Goal: Task Accomplishment & Management: Complete application form

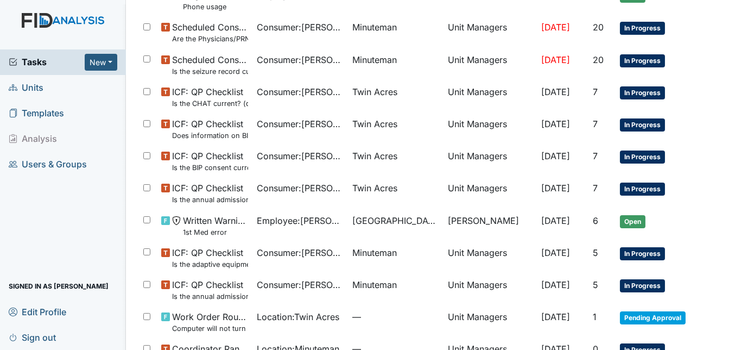
scroll to position [118, 0]
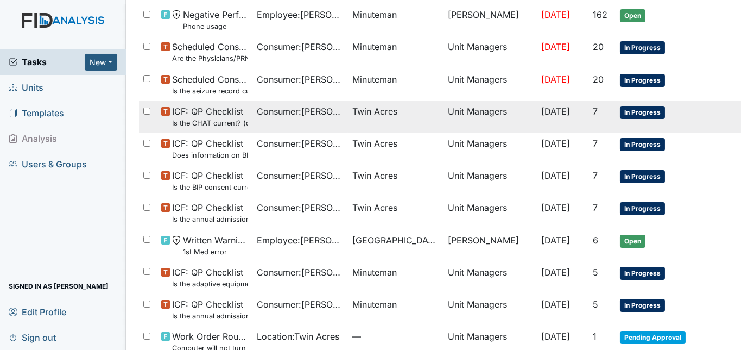
click at [426, 122] on td "Twin Acres" at bounding box center [396, 116] width 96 height 32
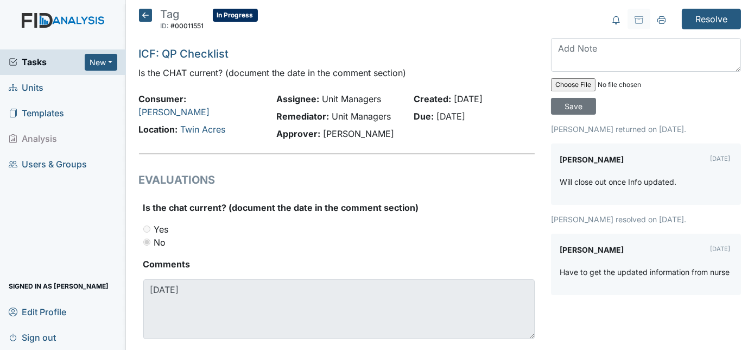
click at [139, 13] on icon at bounding box center [145, 15] width 13 height 13
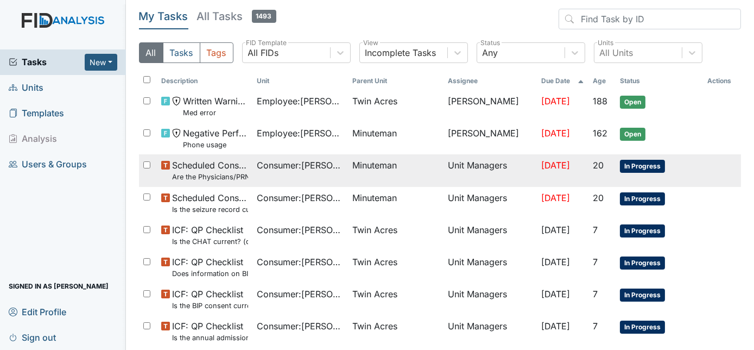
click at [359, 174] on td "Minuteman" at bounding box center [396, 170] width 96 height 32
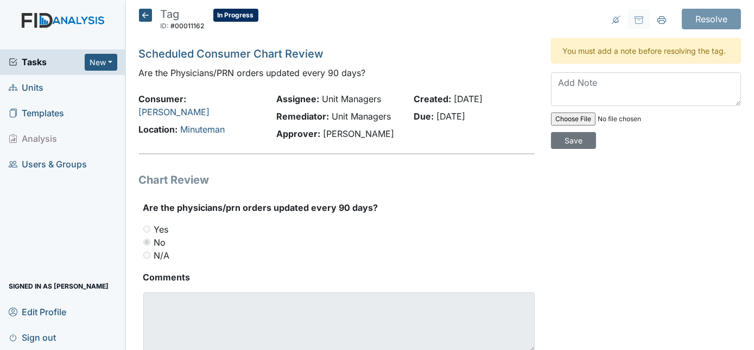
click at [145, 12] on icon at bounding box center [145, 15] width 13 height 13
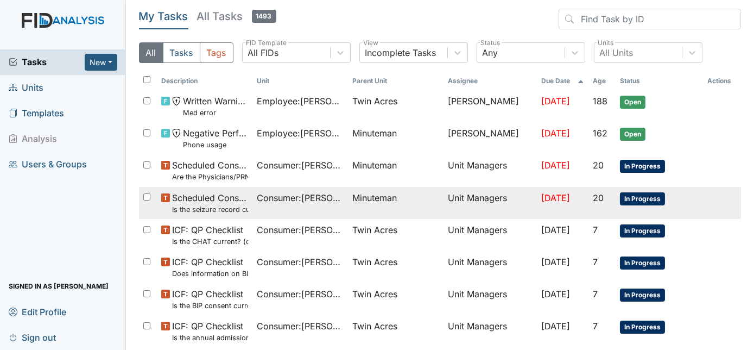
click at [260, 200] on span "Consumer : [PERSON_NAME]" at bounding box center [300, 197] width 87 height 13
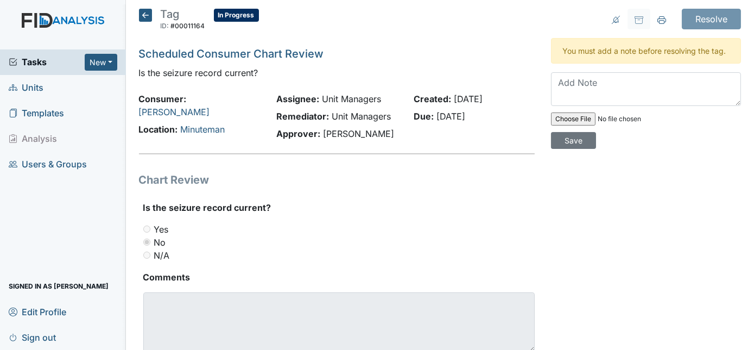
click at [144, 11] on icon at bounding box center [145, 15] width 13 height 13
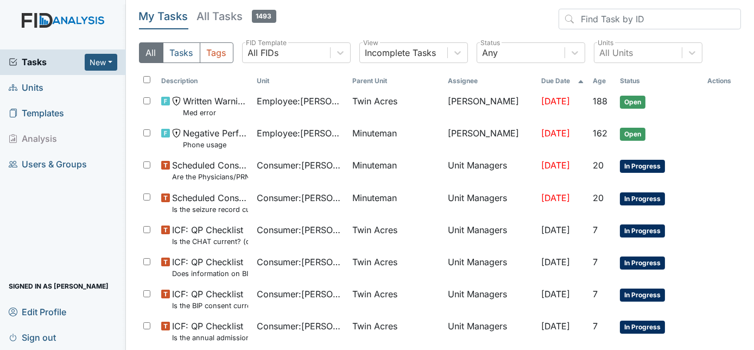
click at [41, 86] on span "Units" at bounding box center [26, 87] width 35 height 17
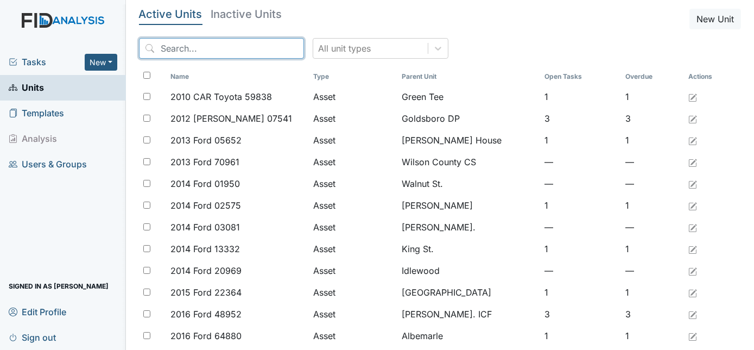
click at [186, 48] on input "search" at bounding box center [221, 48] width 165 height 21
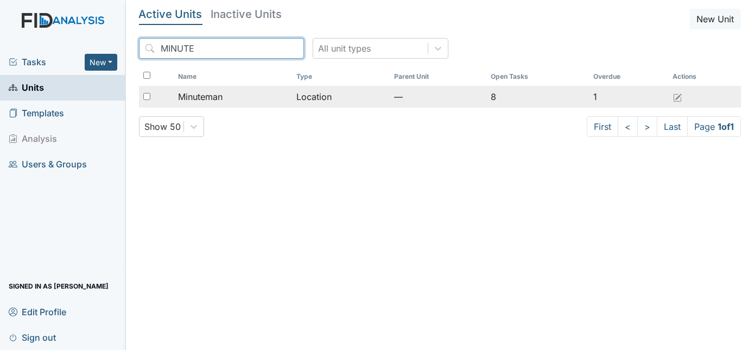
type input "MINUTE"
click at [196, 100] on span "Minuteman" at bounding box center [200, 96] width 45 height 13
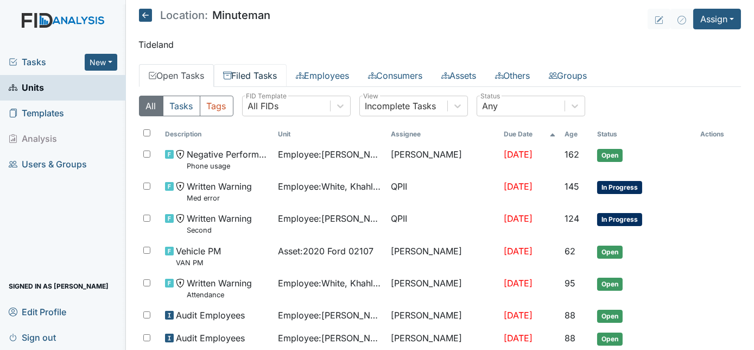
click at [262, 81] on link "Filed Tasks" at bounding box center [250, 75] width 73 height 23
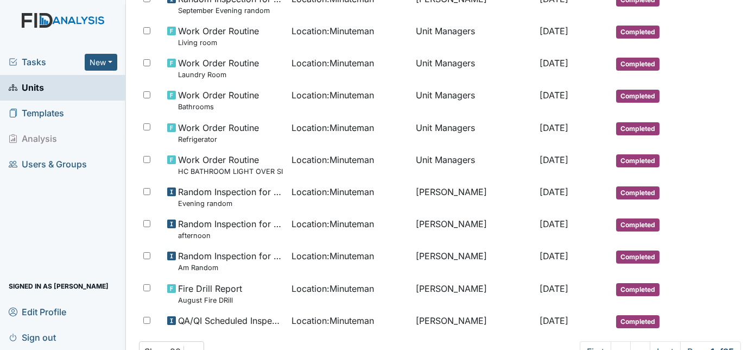
scroll to position [702, 0]
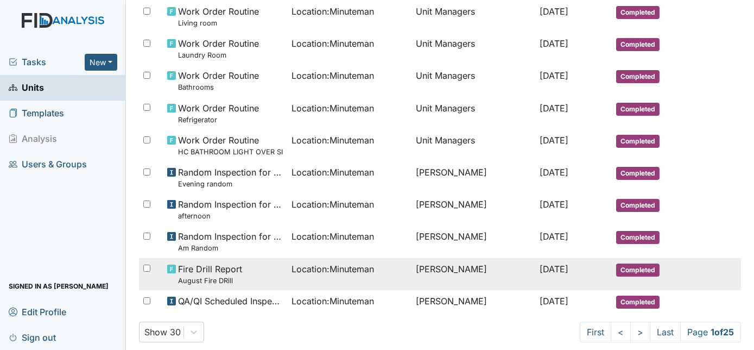
click at [426, 275] on td "Charnita McCall" at bounding box center [474, 274] width 124 height 32
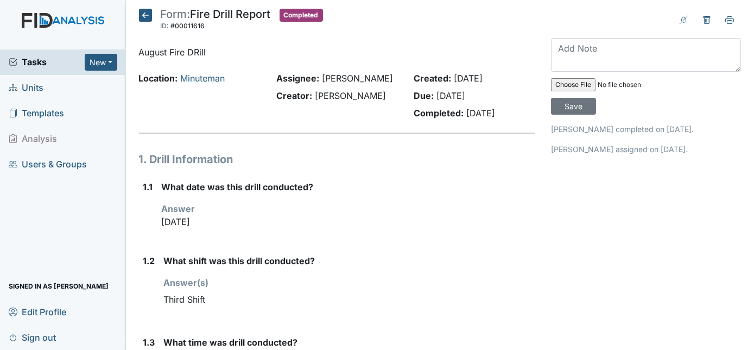
click at [144, 10] on icon at bounding box center [145, 15] width 13 height 13
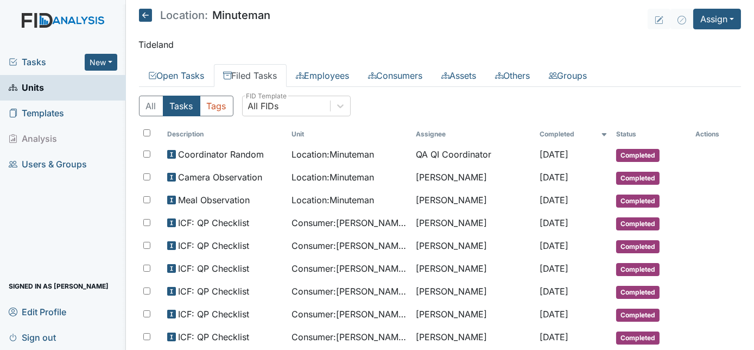
click at [144, 10] on icon at bounding box center [145, 15] width 13 height 13
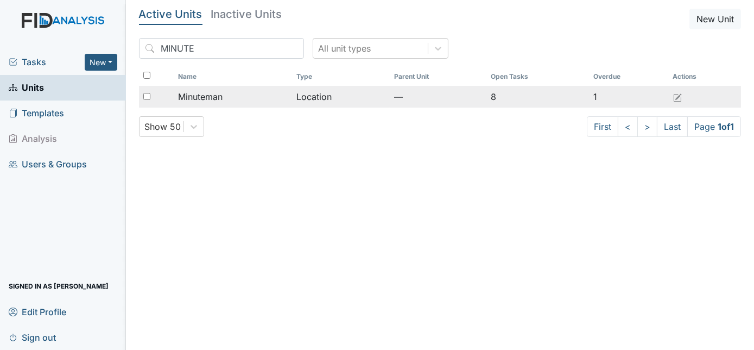
click at [275, 100] on div "Minuteman" at bounding box center [233, 96] width 110 height 13
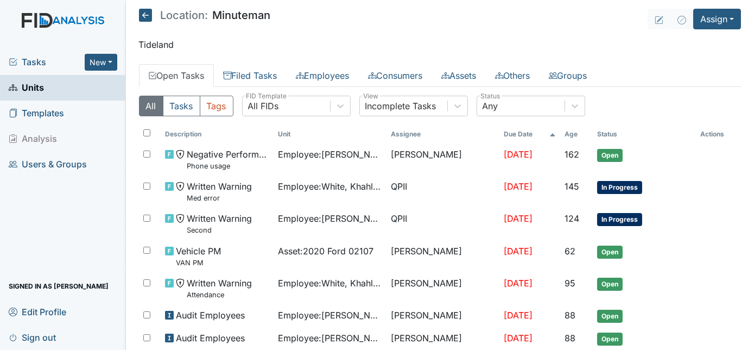
click at [30, 61] on span "Tasks" at bounding box center [47, 61] width 76 height 13
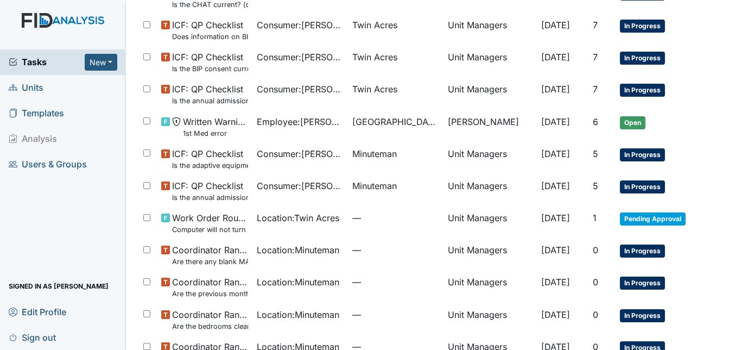
scroll to position [256, 0]
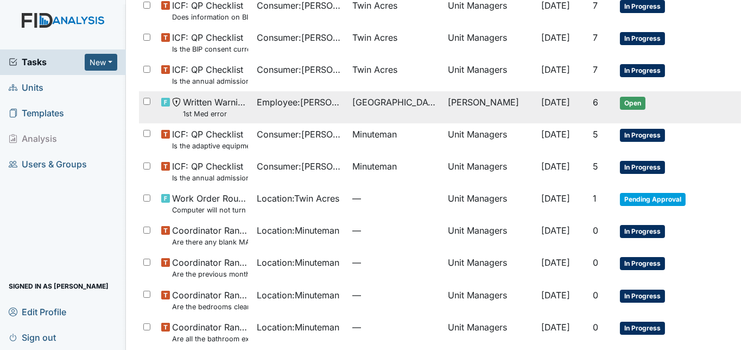
click at [544, 114] on td "[DATE]" at bounding box center [563, 107] width 52 height 32
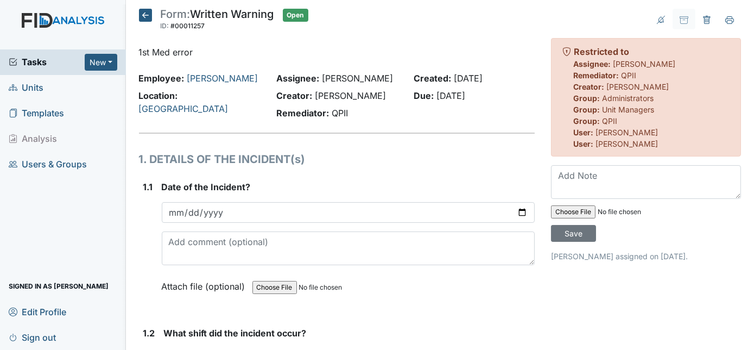
click at [141, 11] on icon at bounding box center [145, 15] width 13 height 13
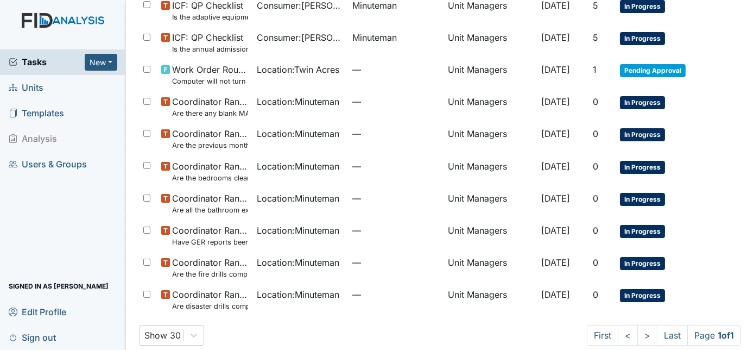
scroll to position [395, 0]
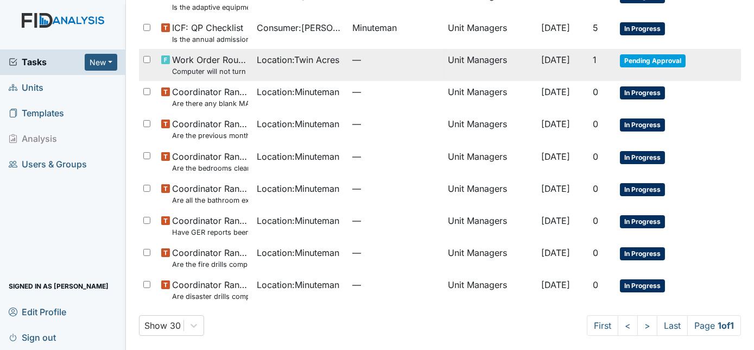
click at [477, 67] on td "Unit Managers" at bounding box center [490, 65] width 93 height 32
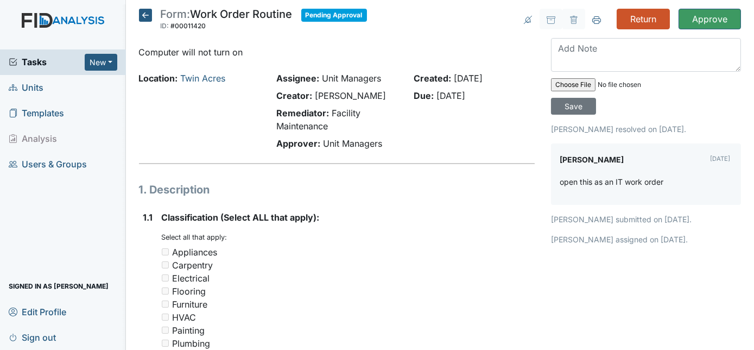
click at [142, 10] on icon at bounding box center [145, 15] width 13 height 13
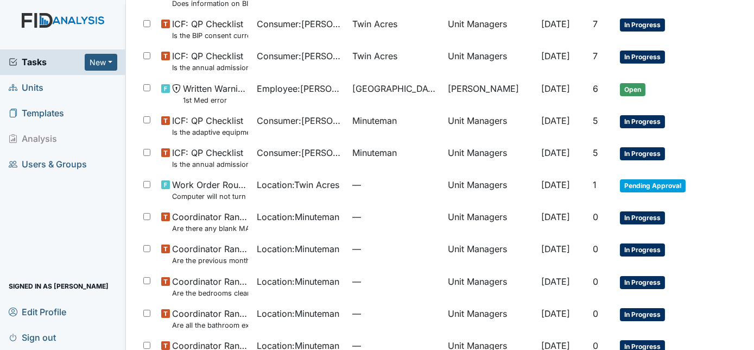
scroll to position [276, 0]
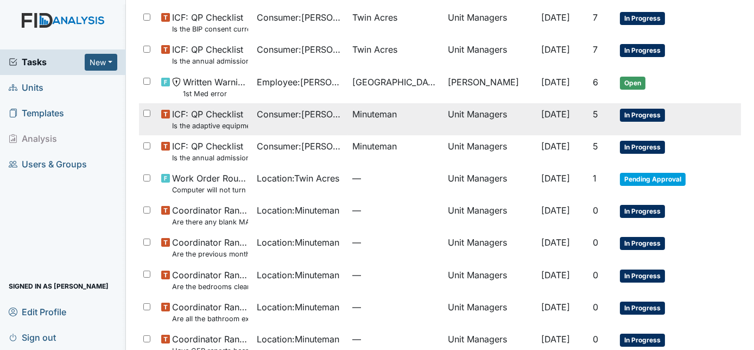
click at [537, 124] on td "[DATE]" at bounding box center [563, 119] width 52 height 32
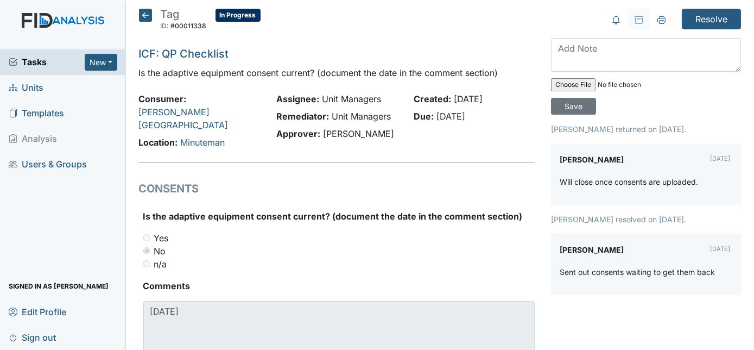
click at [142, 12] on icon at bounding box center [145, 15] width 13 height 13
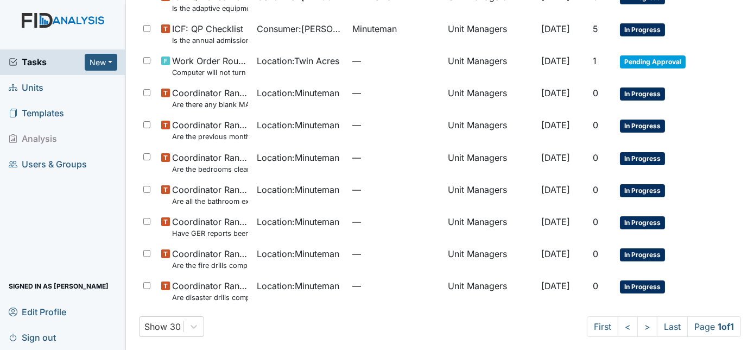
scroll to position [398, 0]
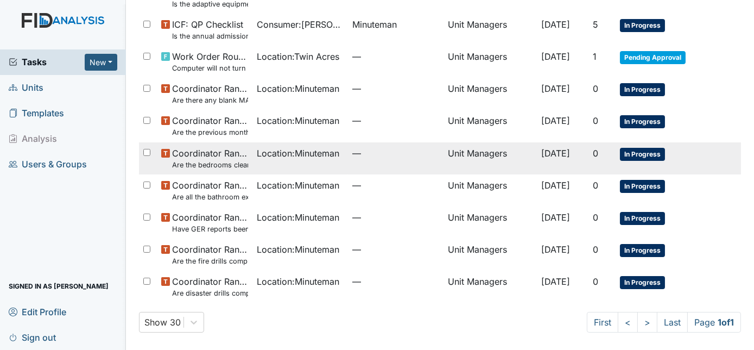
click at [382, 142] on td "—" at bounding box center [396, 158] width 96 height 32
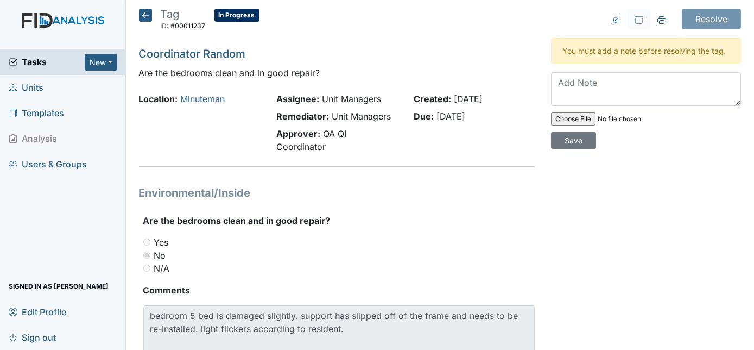
click at [147, 16] on icon at bounding box center [145, 15] width 13 height 13
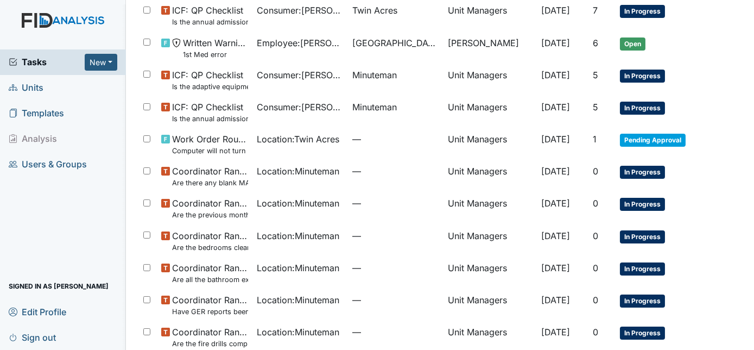
scroll to position [336, 0]
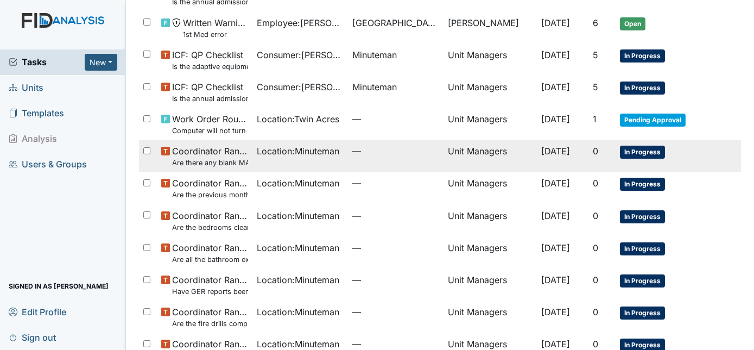
click at [491, 163] on td "Unit Managers" at bounding box center [490, 156] width 93 height 32
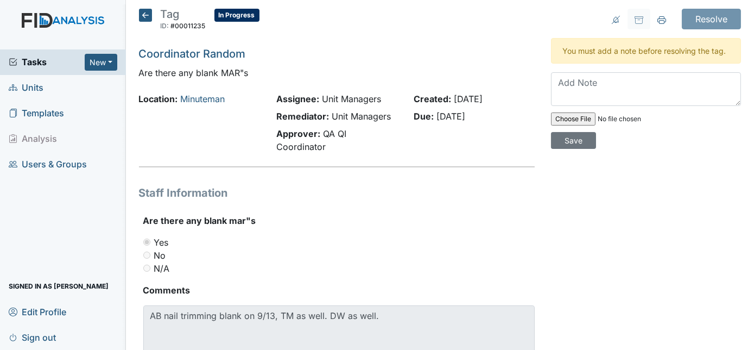
click at [143, 16] on icon at bounding box center [145, 15] width 13 height 13
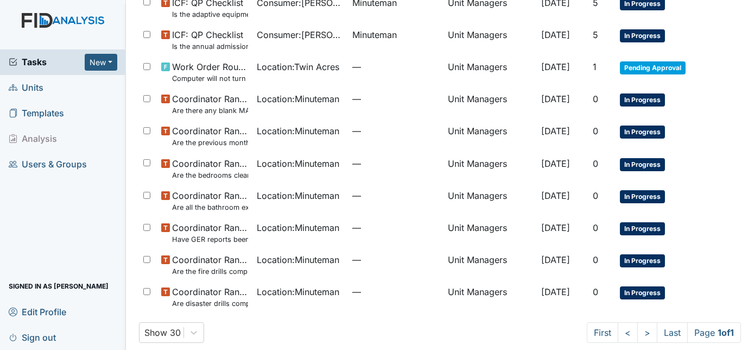
scroll to position [395, 0]
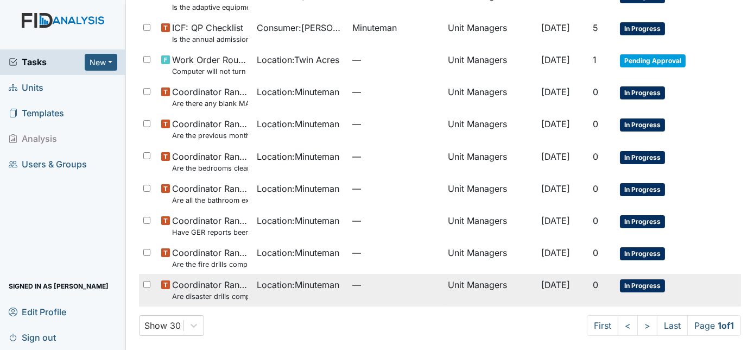
click at [541, 281] on span "[DATE]" at bounding box center [555, 284] width 29 height 11
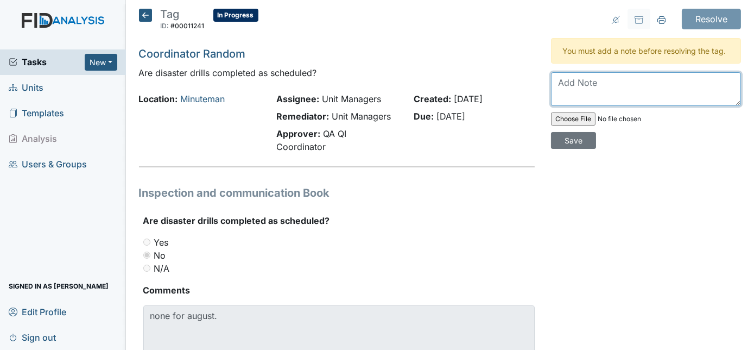
click at [574, 90] on textarea at bounding box center [646, 89] width 190 height 34
click at [659, 98] on textarea "For August they only had to do a fire drill and that was on 3rd shift" at bounding box center [646, 89] width 190 height 34
type textarea "For August they only had to do a fire drill and that was on 3rd shift."
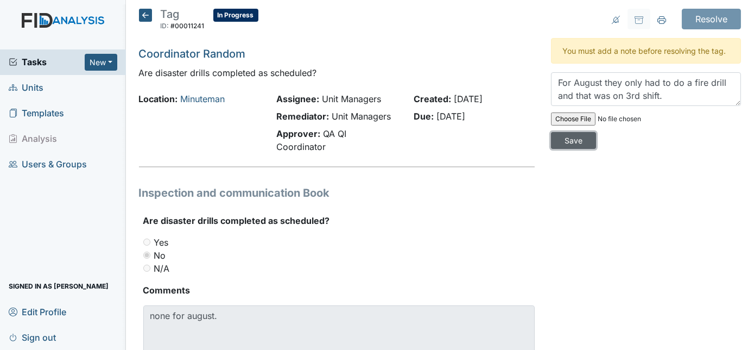
click at [596, 132] on input "Save" at bounding box center [573, 140] width 45 height 17
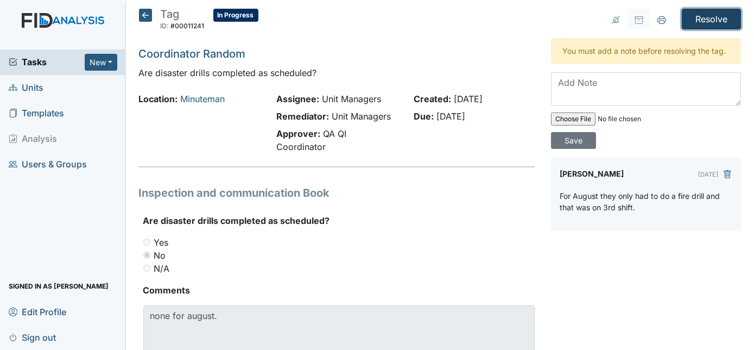
click at [698, 17] on input "Resolve" at bounding box center [711, 19] width 59 height 21
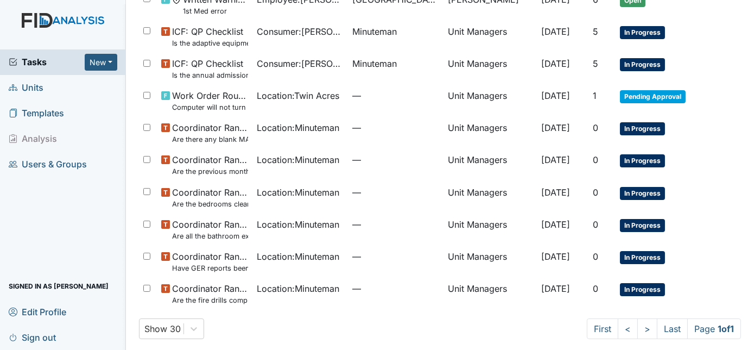
scroll to position [401, 0]
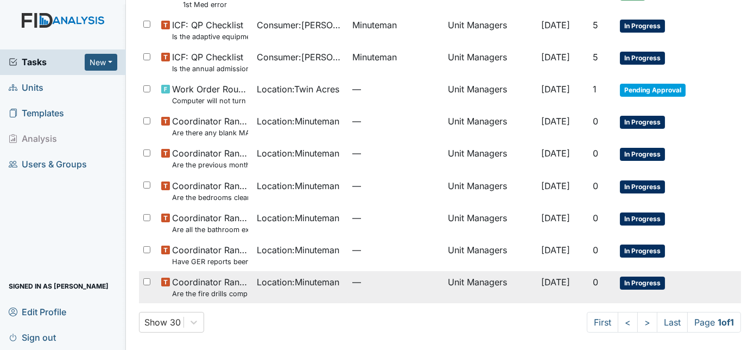
click at [556, 282] on span "[DATE]" at bounding box center [555, 281] width 29 height 11
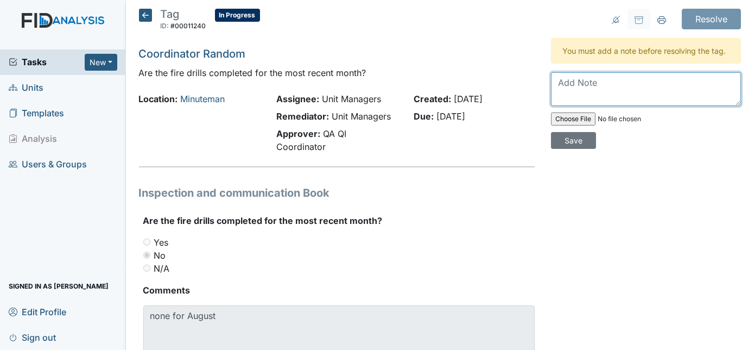
click at [609, 87] on textarea at bounding box center [646, 89] width 190 height 34
type textarea "Was done on 8/28/25. And put in."
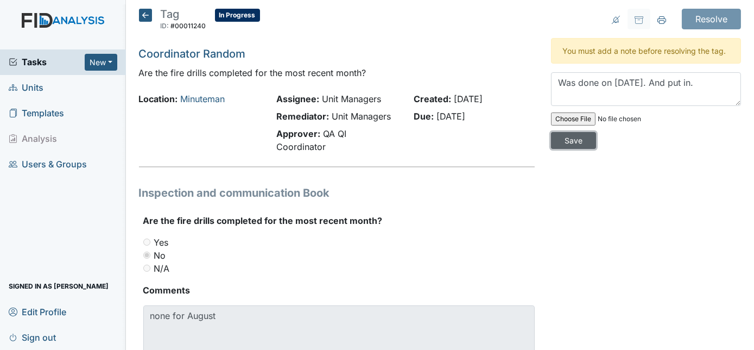
click at [596, 132] on input "Save" at bounding box center [573, 140] width 45 height 17
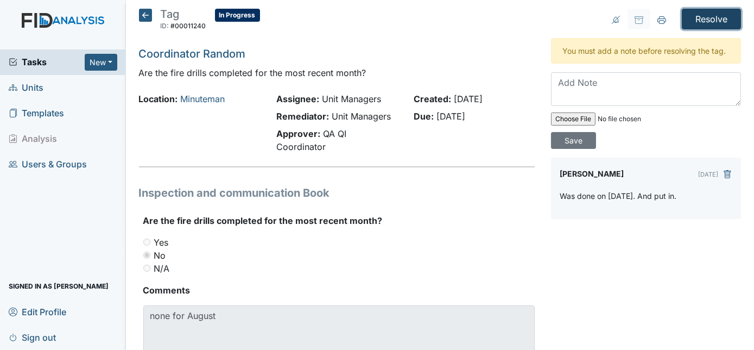
click at [698, 16] on input "Resolve" at bounding box center [711, 19] width 59 height 21
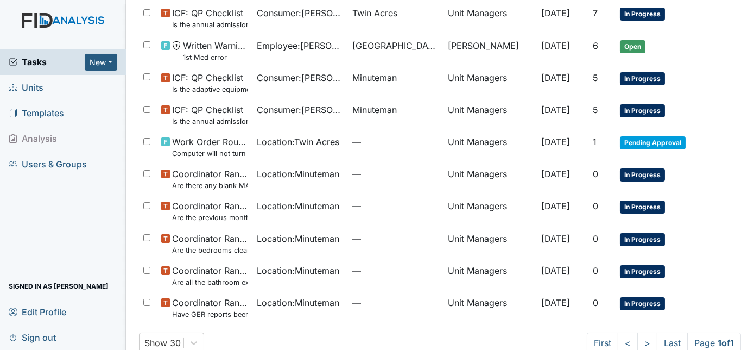
scroll to position [369, 0]
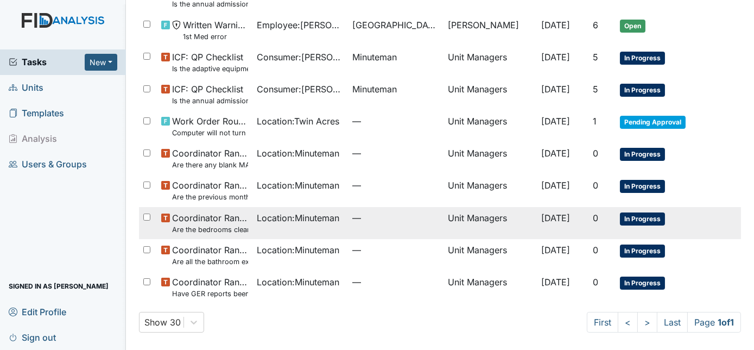
click at [381, 230] on td "—" at bounding box center [396, 223] width 96 height 32
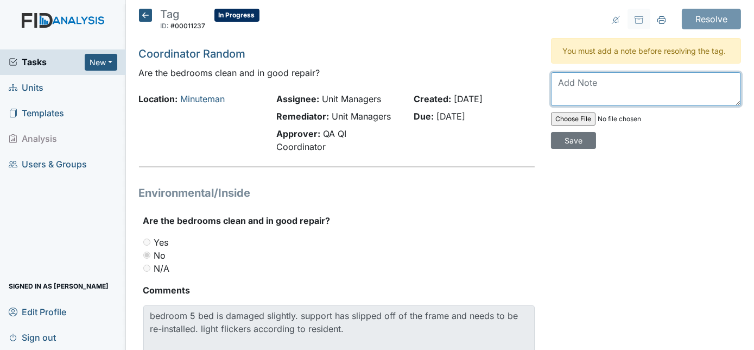
click at [606, 85] on textarea at bounding box center [646, 89] width 190 height 34
click at [39, 87] on span "Units" at bounding box center [26, 87] width 35 height 17
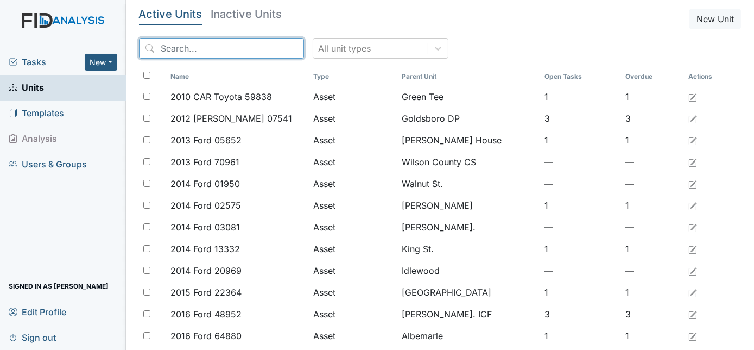
click at [253, 49] on input "search" at bounding box center [221, 48] width 165 height 21
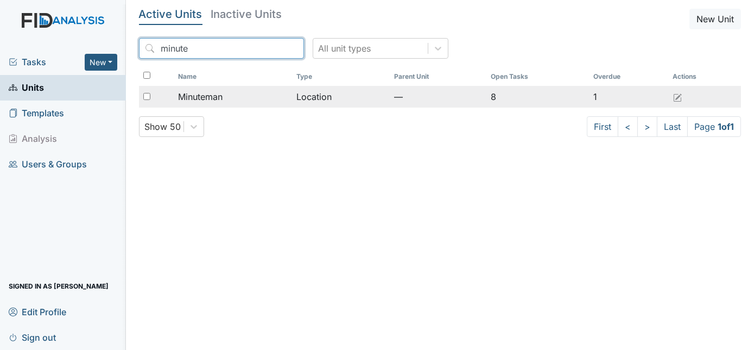
type input "minute"
click at [223, 96] on span "Minuteman" at bounding box center [200, 96] width 45 height 13
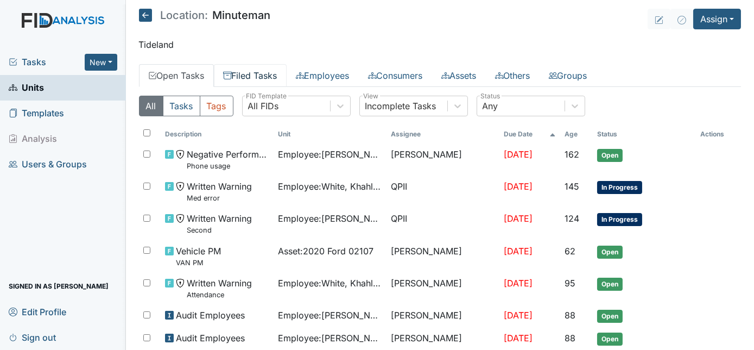
click at [248, 78] on link "Filed Tasks" at bounding box center [250, 75] width 73 height 23
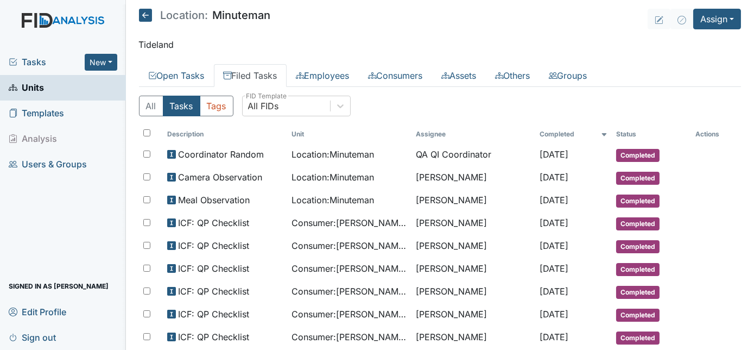
click at [318, 39] on p "Tideland" at bounding box center [440, 44] width 603 height 13
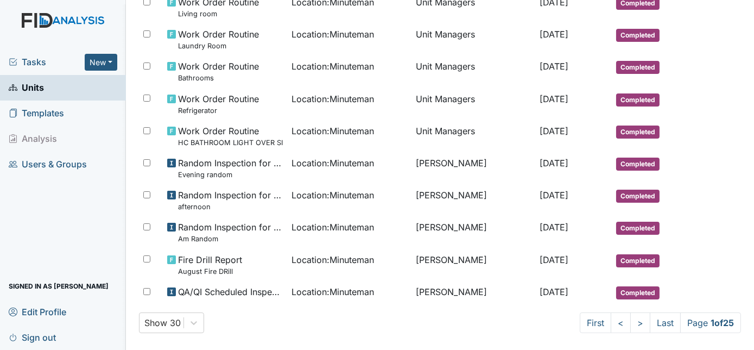
scroll to position [715, 0]
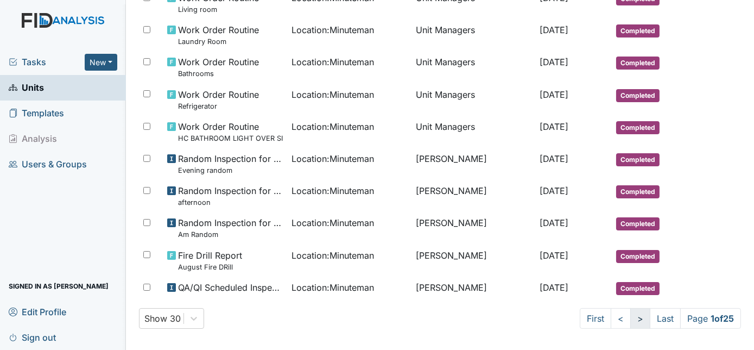
click at [631, 311] on link ">" at bounding box center [641, 318] width 20 height 21
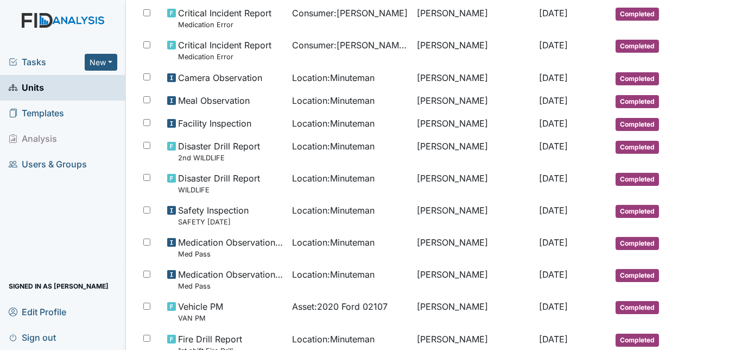
scroll to position [666, 0]
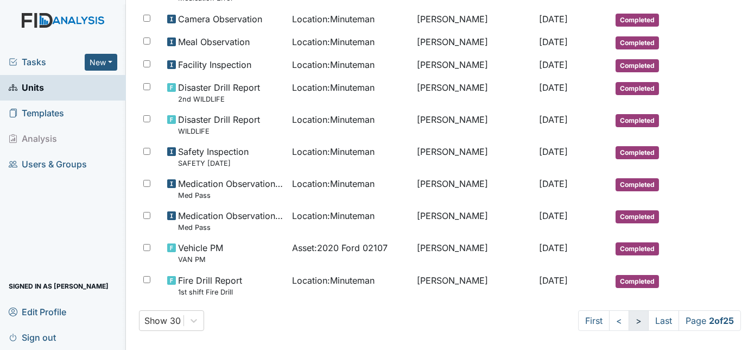
click at [629, 312] on link ">" at bounding box center [639, 320] width 20 height 21
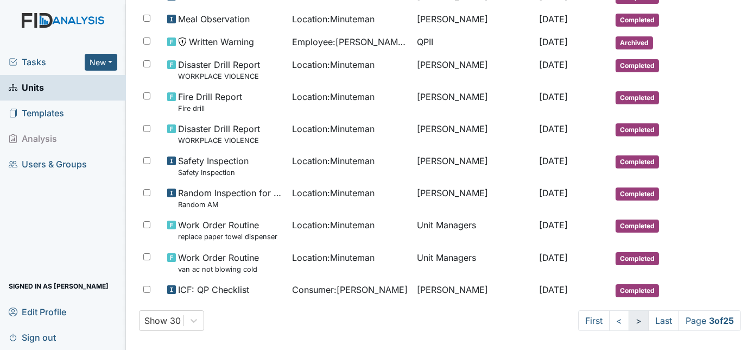
click at [629, 317] on link ">" at bounding box center [639, 320] width 20 height 21
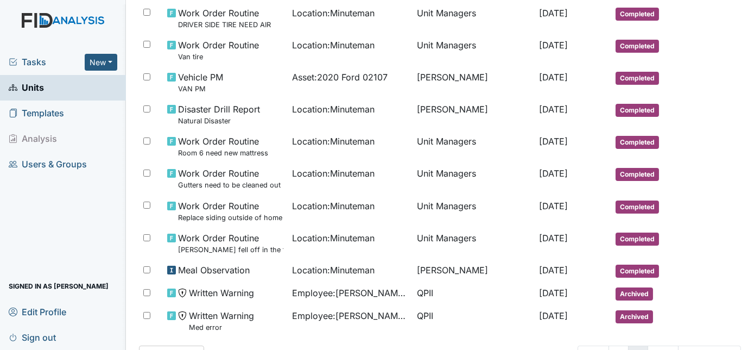
scroll to position [686, 0]
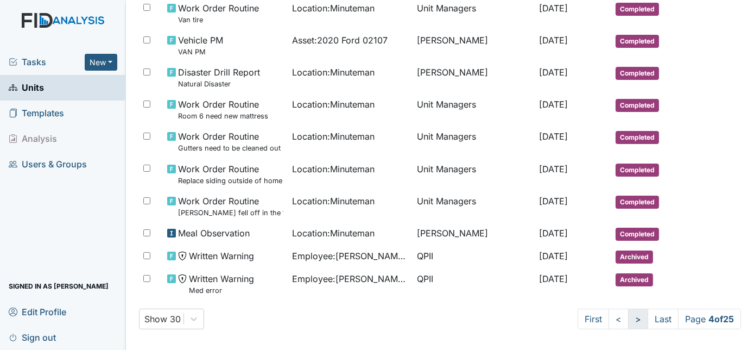
click at [631, 318] on link ">" at bounding box center [638, 318] width 20 height 21
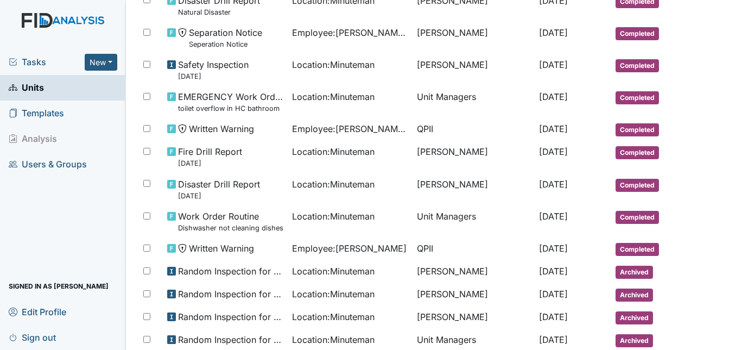
scroll to position [676, 0]
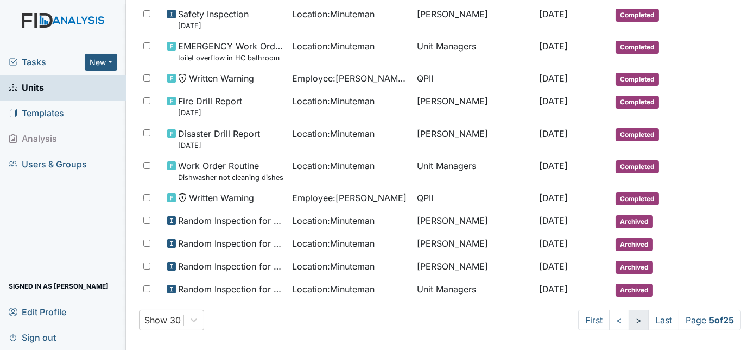
click at [630, 317] on link ">" at bounding box center [639, 320] width 20 height 21
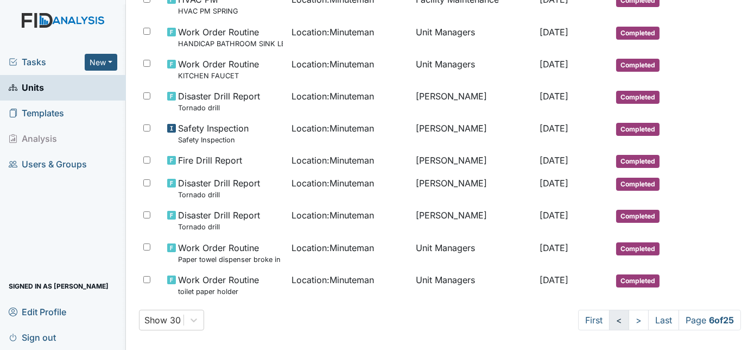
click at [610, 318] on link "<" at bounding box center [619, 320] width 20 height 21
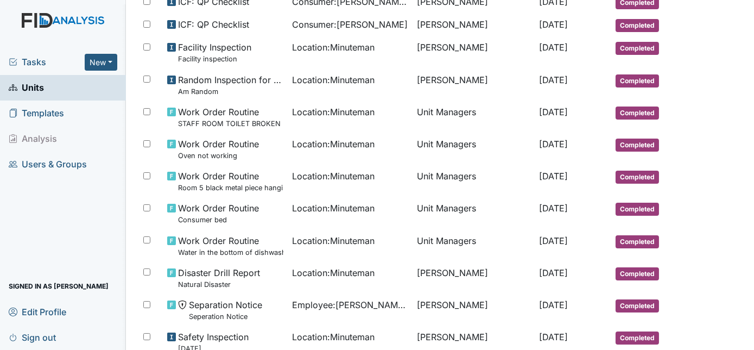
scroll to position [353, 0]
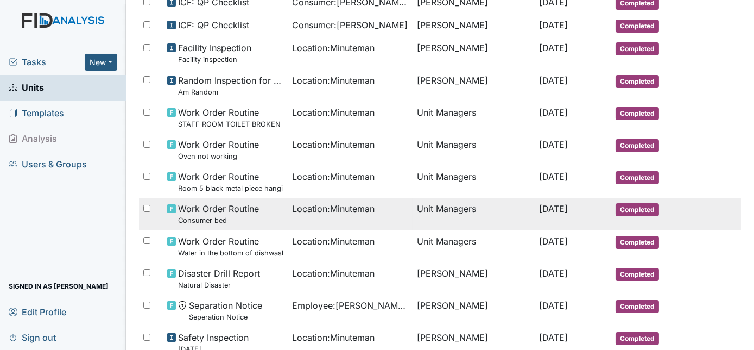
click at [413, 222] on td "Unit Managers" at bounding box center [474, 214] width 122 height 32
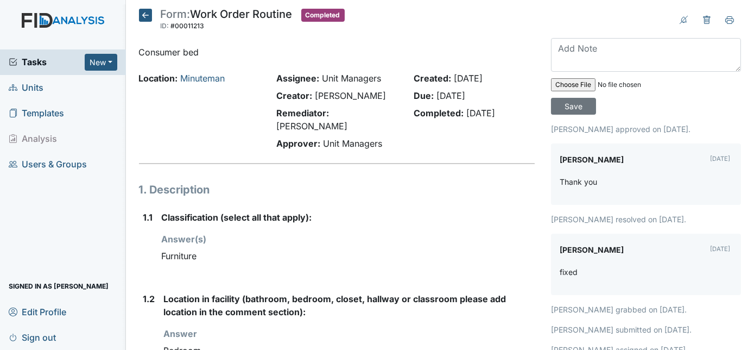
click at [399, 232] on div "Answer(s) Furniture" at bounding box center [349, 249] width 374 height 34
click at [144, 14] on icon at bounding box center [145, 15] width 13 height 13
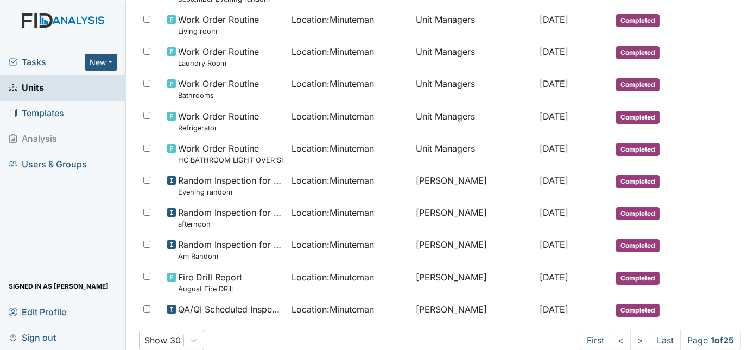
scroll to position [715, 0]
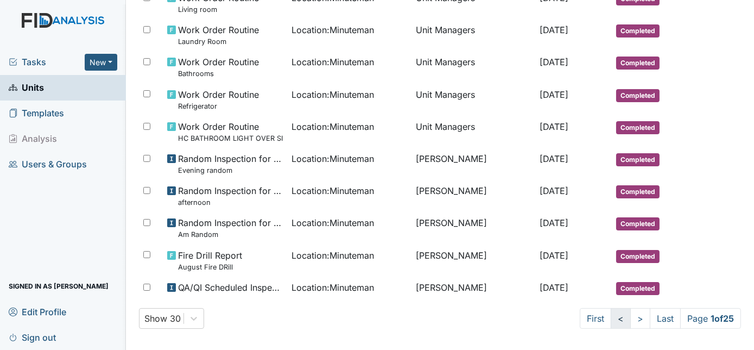
click at [611, 317] on link "<" at bounding box center [621, 318] width 20 height 21
click at [144, 19] on div at bounding box center [151, 30] width 24 height 22
checkbox input "true"
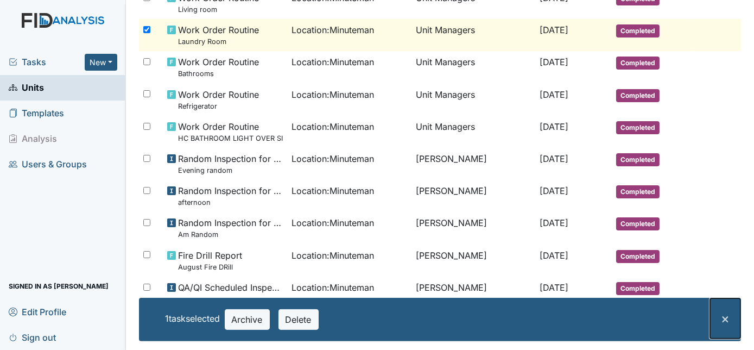
click at [721, 318] on span "×" at bounding box center [725, 318] width 9 height 16
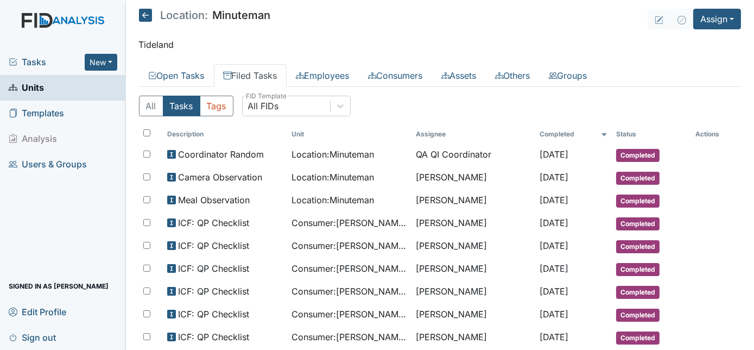
click at [433, 24] on header "Location: Minuteman Assign Assign Form Assign Inspection Assign Document Assign…" at bounding box center [440, 19] width 603 height 21
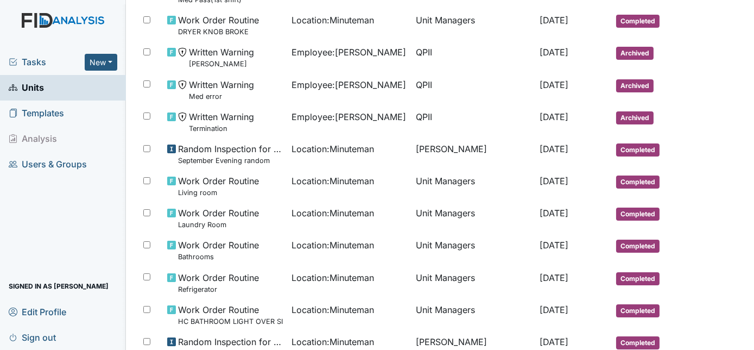
scroll to position [533, 0]
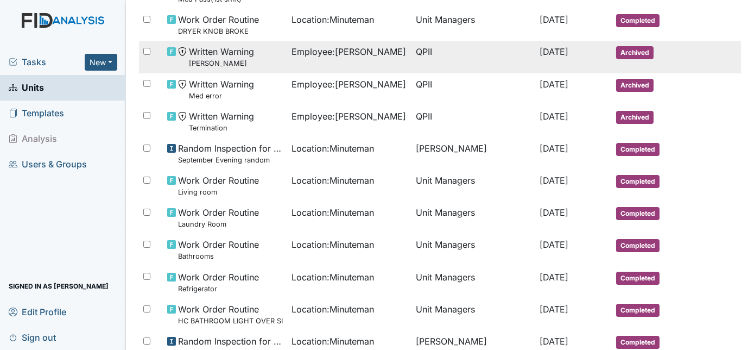
click at [415, 52] on td "QPII" at bounding box center [474, 57] width 124 height 32
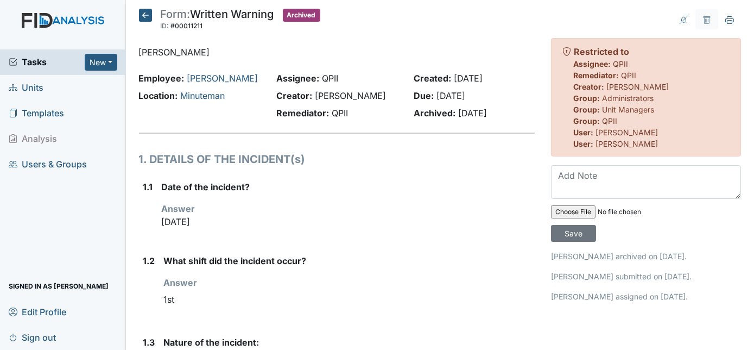
click at [144, 11] on icon at bounding box center [145, 15] width 13 height 13
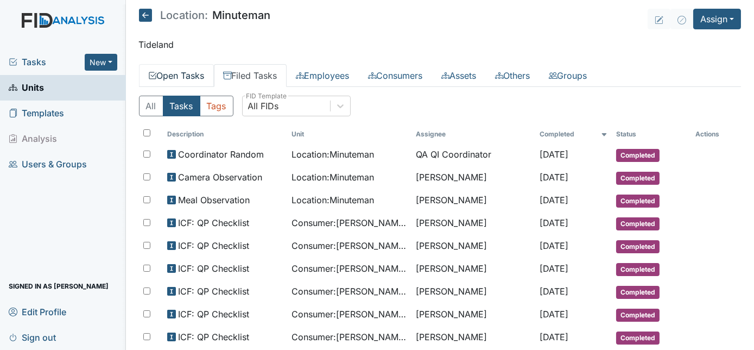
click at [171, 72] on link "Open Tasks" at bounding box center [176, 75] width 75 height 23
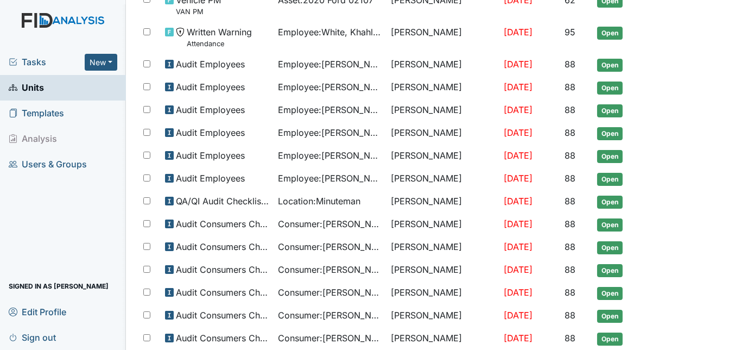
scroll to position [297, 0]
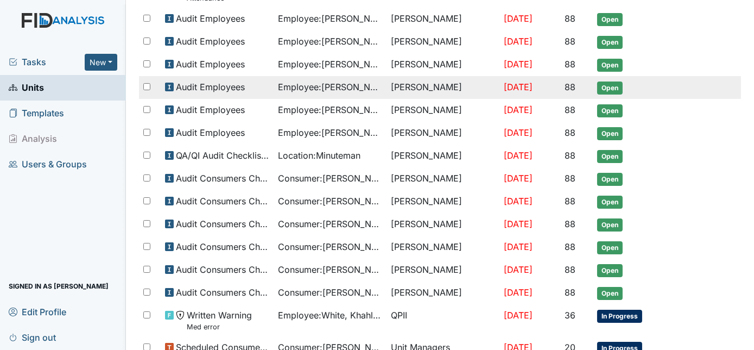
click at [519, 84] on span "[DATE]" at bounding box center [518, 86] width 29 height 11
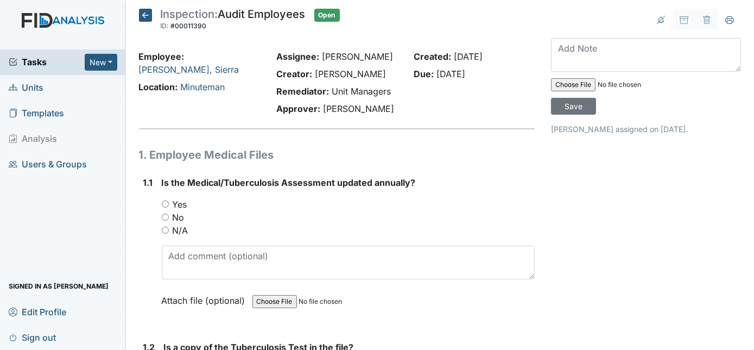
click at [144, 14] on icon at bounding box center [145, 15] width 13 height 13
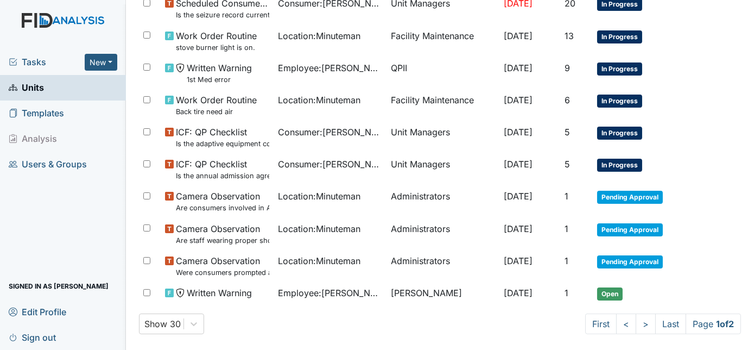
scroll to position [676, 0]
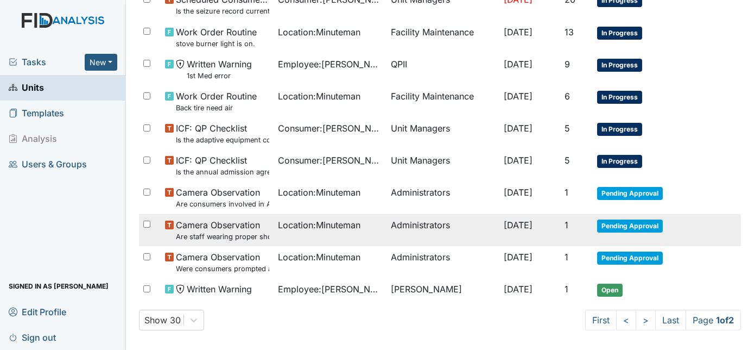
click at [475, 230] on td "Administrators" at bounding box center [443, 230] width 113 height 32
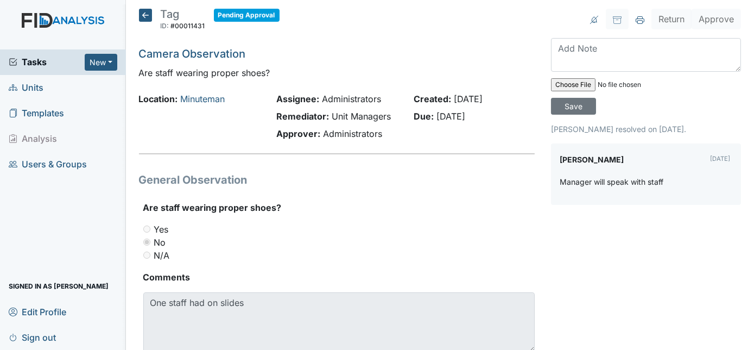
click at [144, 14] on icon at bounding box center [145, 15] width 13 height 13
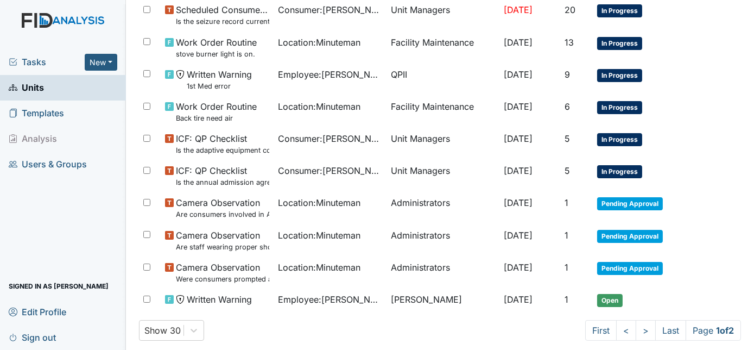
scroll to position [676, 0]
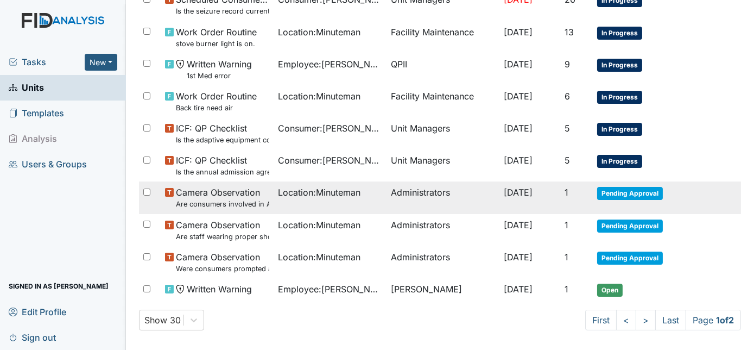
click at [430, 196] on td "Administrators" at bounding box center [443, 197] width 113 height 32
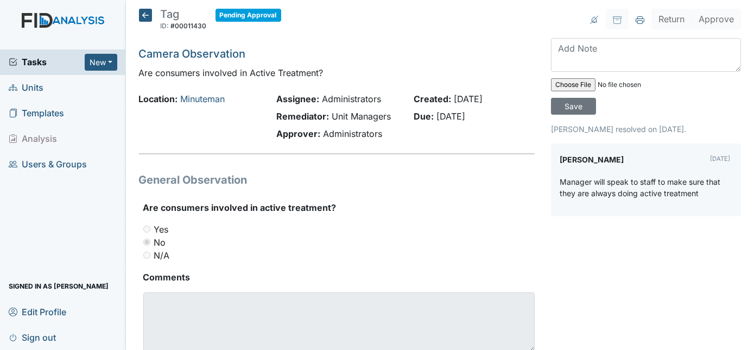
click at [144, 20] on icon at bounding box center [145, 15] width 13 height 13
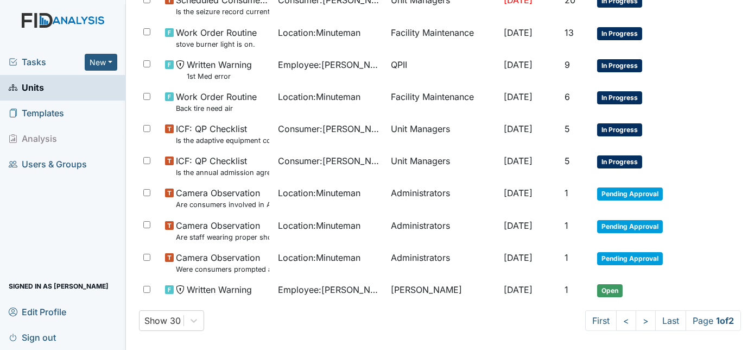
scroll to position [676, 0]
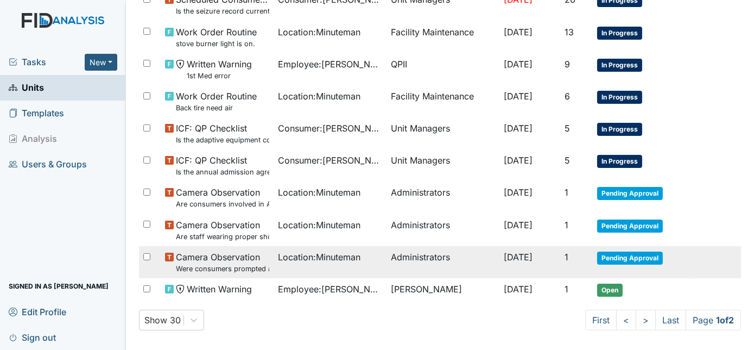
click at [565, 256] on td "1" at bounding box center [576, 262] width 33 height 32
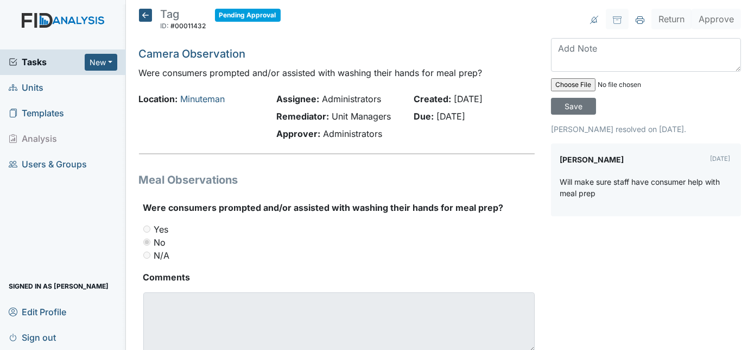
click at [141, 16] on icon at bounding box center [145, 15] width 13 height 13
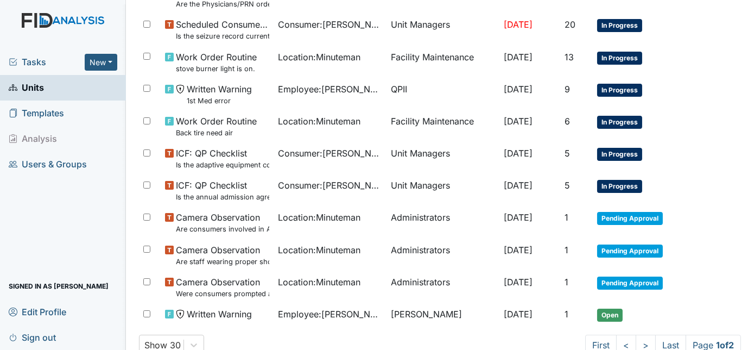
scroll to position [676, 0]
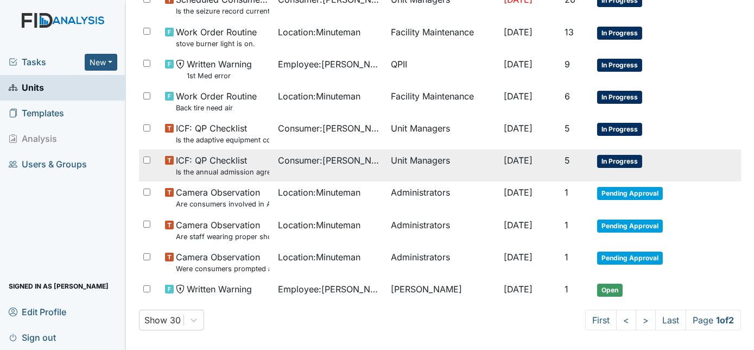
click at [365, 165] on td "Consumer : [PERSON_NAME][GEOGRAPHIC_DATA]" at bounding box center [330, 165] width 113 height 32
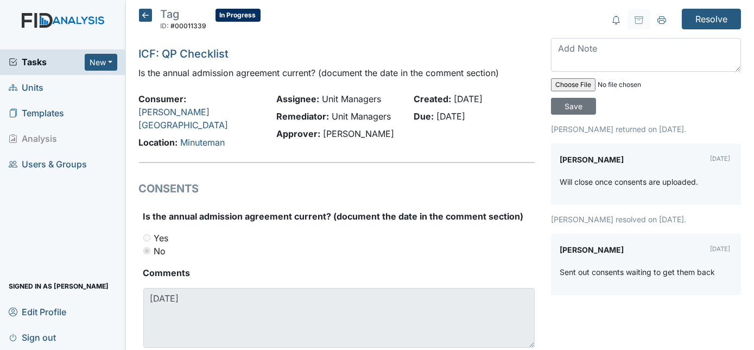
click at [139, 15] on icon at bounding box center [145, 15] width 13 height 13
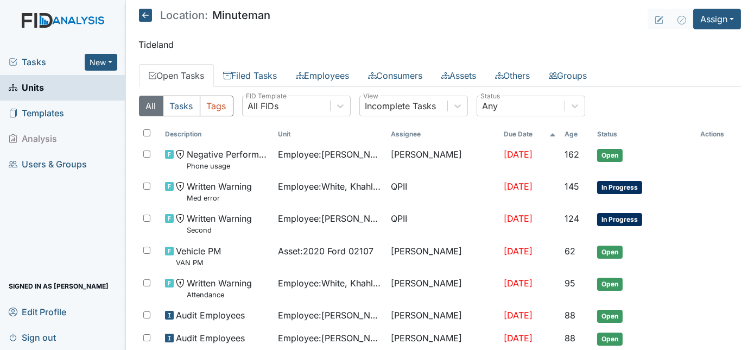
click at [35, 64] on span "Tasks" at bounding box center [47, 61] width 76 height 13
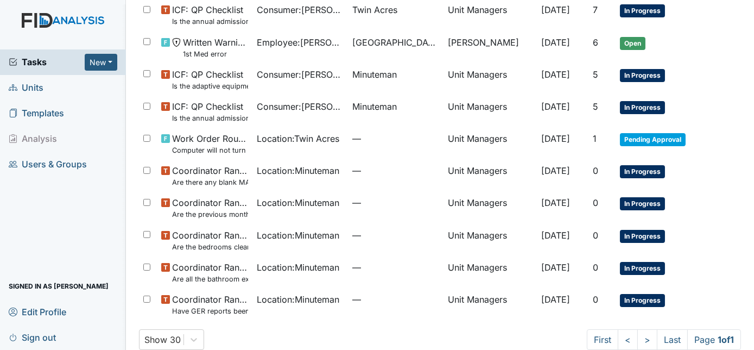
scroll to position [333, 0]
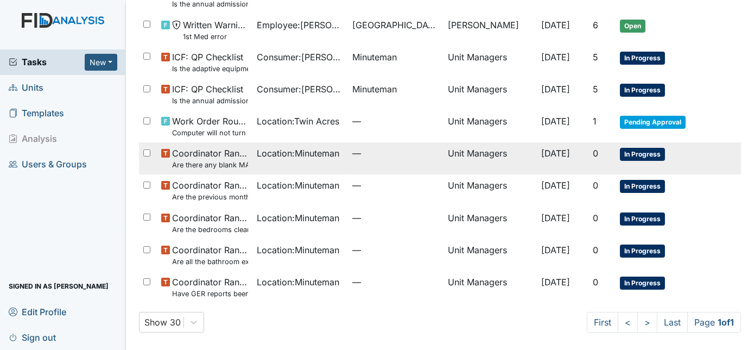
click at [541, 154] on span "[DATE]" at bounding box center [555, 153] width 29 height 11
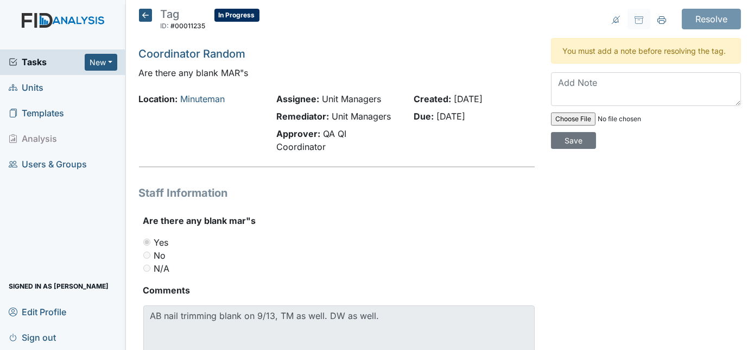
click at [142, 15] on icon at bounding box center [145, 15] width 13 height 13
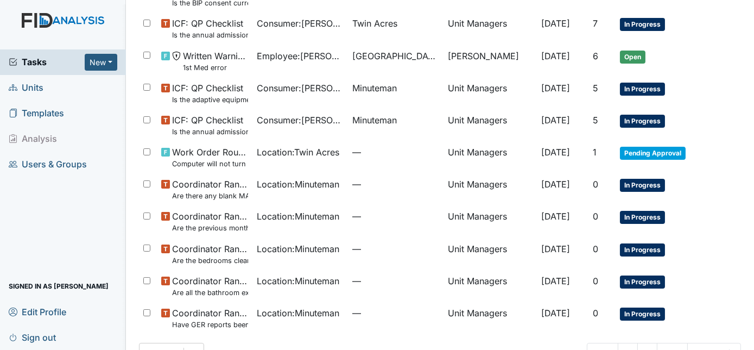
scroll to position [333, 0]
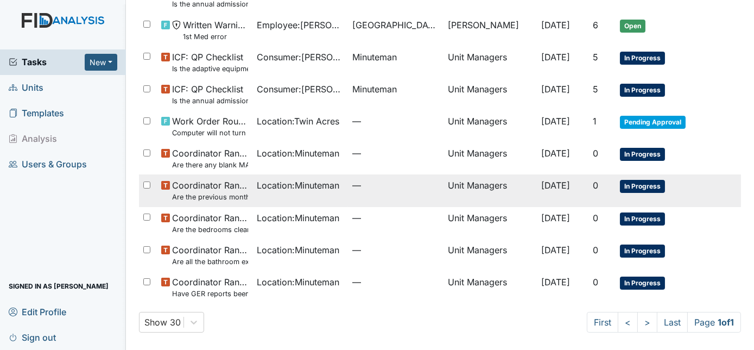
click at [405, 201] on td "—" at bounding box center [396, 190] width 96 height 32
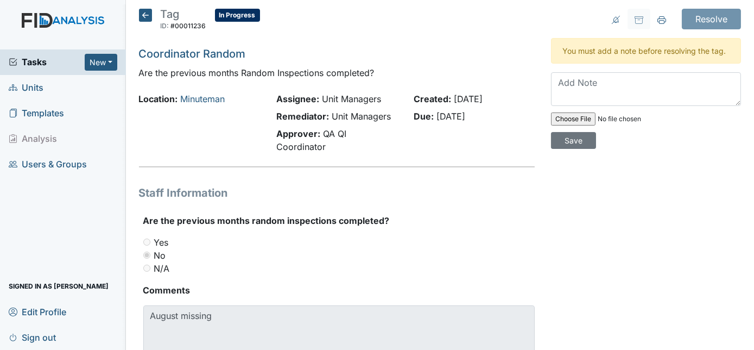
click at [141, 15] on icon at bounding box center [145, 15] width 13 height 13
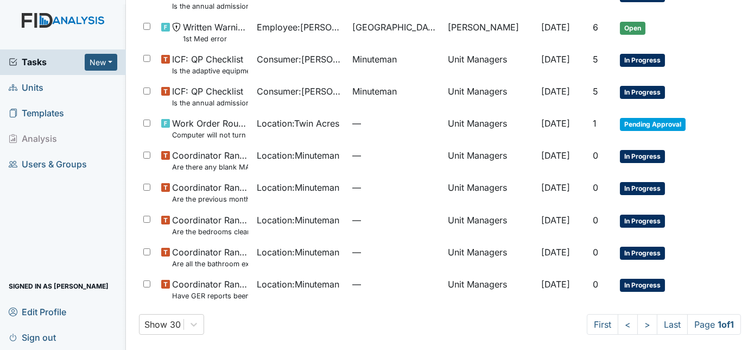
scroll to position [333, 0]
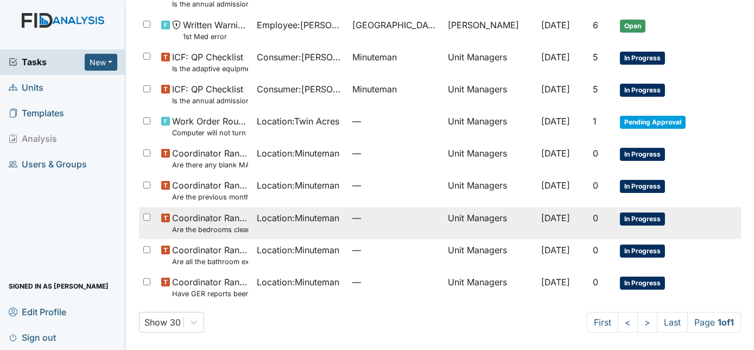
click at [444, 226] on td "Unit Managers" at bounding box center [490, 223] width 93 height 32
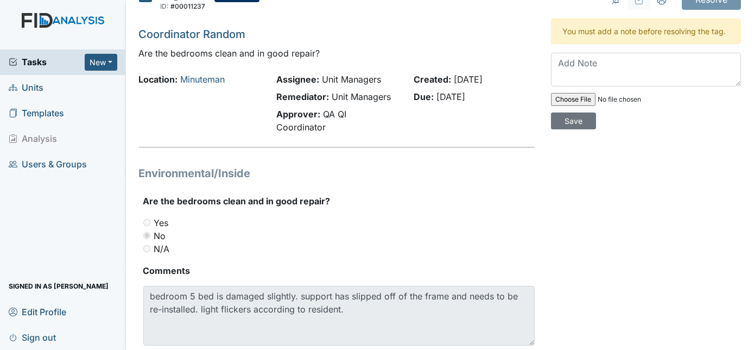
scroll to position [49, 0]
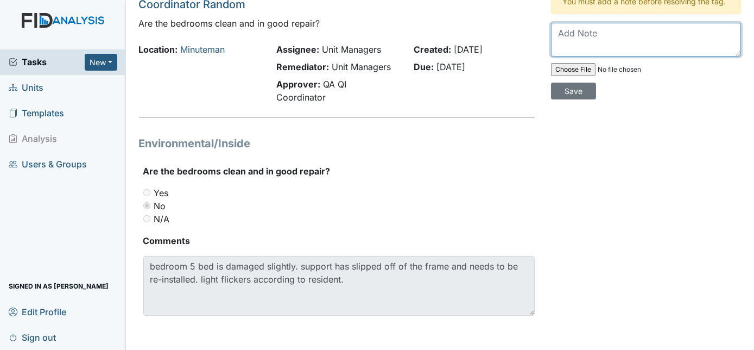
click at [578, 33] on textarea at bounding box center [646, 40] width 190 height 34
type textarea "W"
click at [590, 42] on textarea "Seem like a workorder was previously created" at bounding box center [646, 40] width 190 height 34
type textarea "Seem like a workorder was previously created and worked has been done"
